Goal: Task Accomplishment & Management: Use online tool/utility

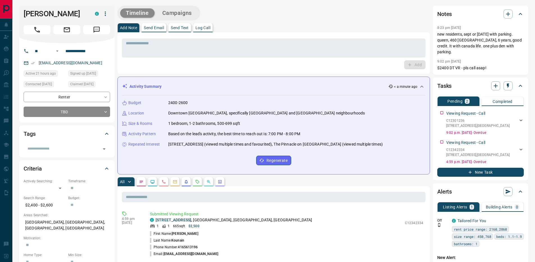
click at [202, 28] on p "Log Call" at bounding box center [203, 28] width 15 height 4
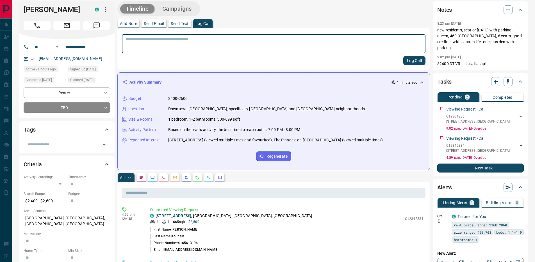
scroll to position [9, 0]
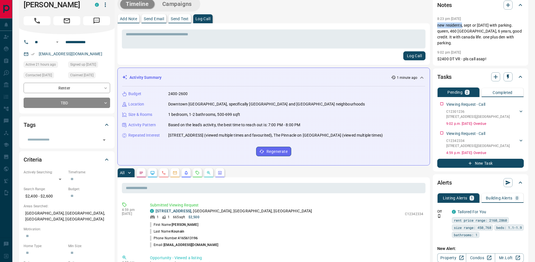
drag, startPoint x: 462, startPoint y: 26, endPoint x: 437, endPoint y: 25, distance: 25.3
click at [437, 25] on div "Notes 8:23 pm [DATE] new residents, sept or [DATE] with parking. queen, 460 [GE…" at bounding box center [481, 31] width 96 height 69
click at [443, 15] on div "8:23 pm [DATE] Pin new residents, sept or [DATE] with parking. queen, 460 [GEOG…" at bounding box center [481, 37] width 87 height 50
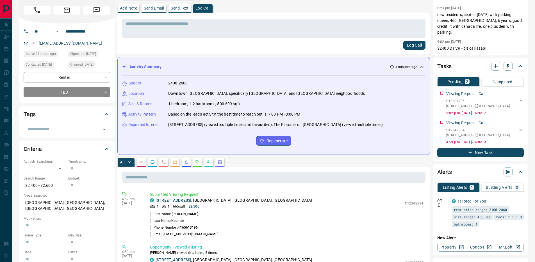
scroll to position [21, 0]
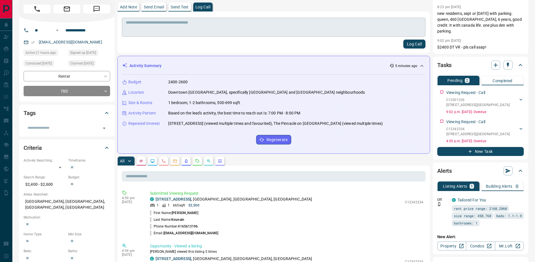
click at [209, 22] on textarea at bounding box center [274, 27] width 296 height 14
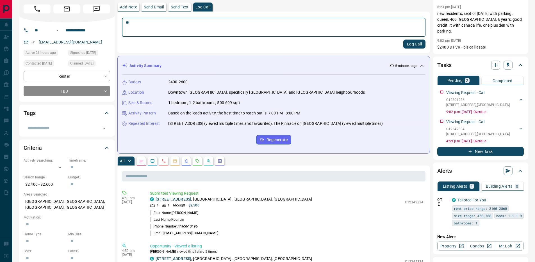
type textarea "*"
type textarea "**********"
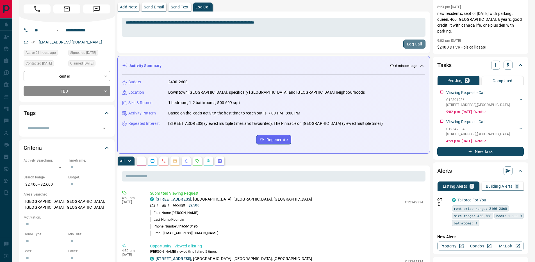
click at [416, 43] on button "Log Call" at bounding box center [415, 44] width 22 height 9
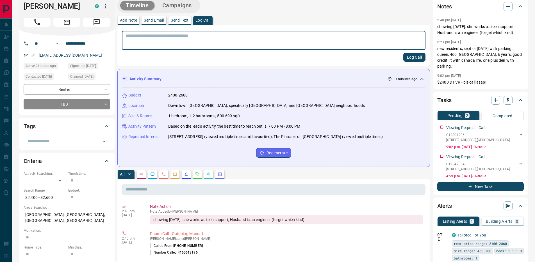
scroll to position [0, 0]
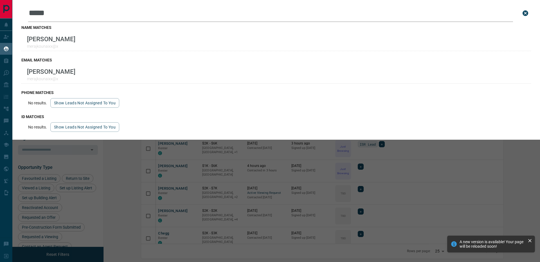
scroll to position [208, 429]
click at [528, 10] on icon "close search bar" at bounding box center [525, 13] width 7 height 7
